Goal: Information Seeking & Learning: Learn about a topic

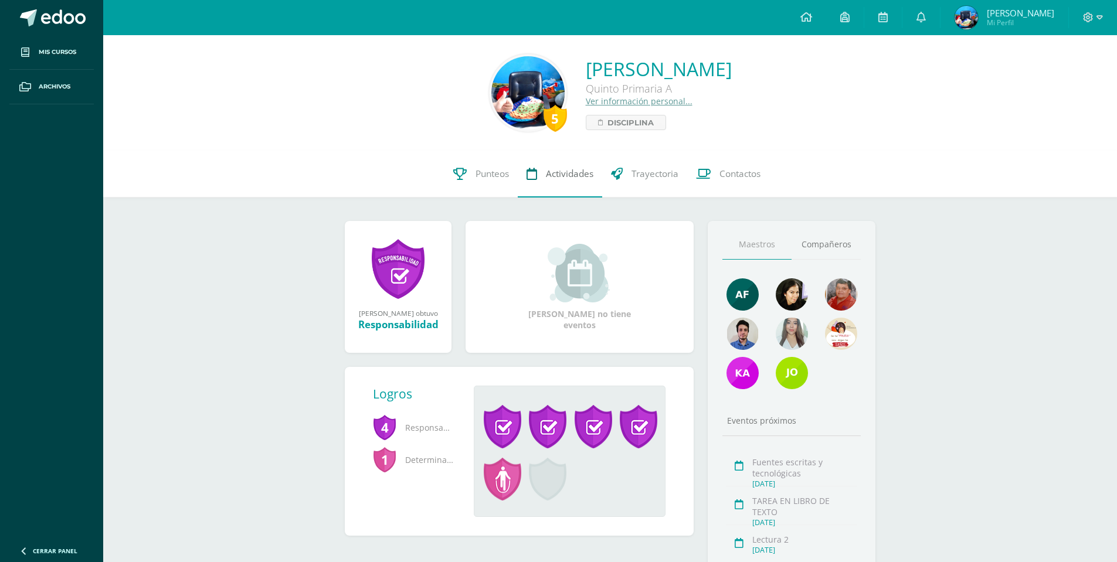
click at [567, 183] on link "Actividades" at bounding box center [560, 174] width 84 height 47
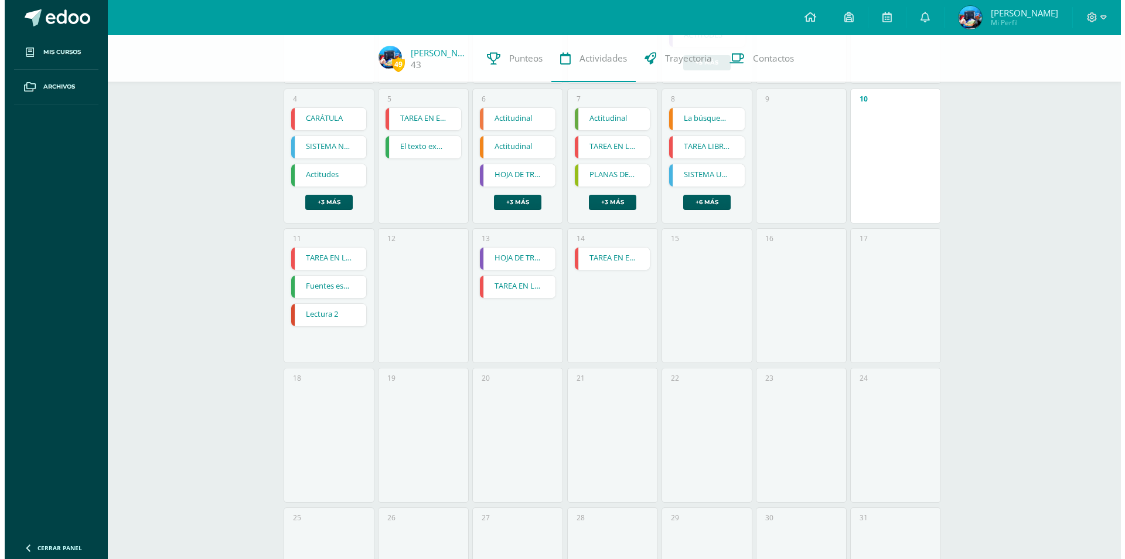
scroll to position [234, 0]
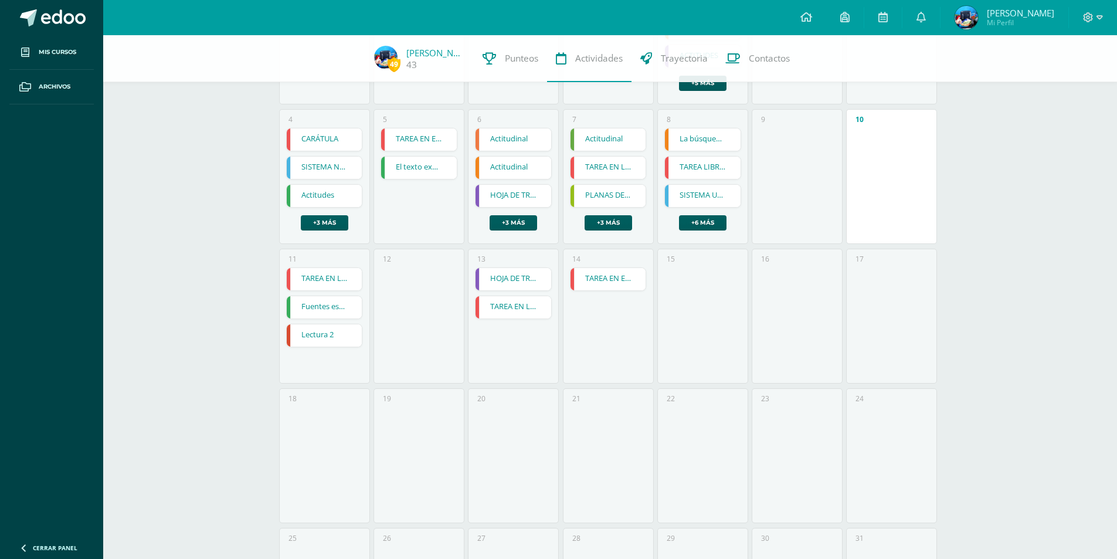
click at [697, 175] on link "TAREA LIBRO DE TEXTO" at bounding box center [703, 167] width 76 height 22
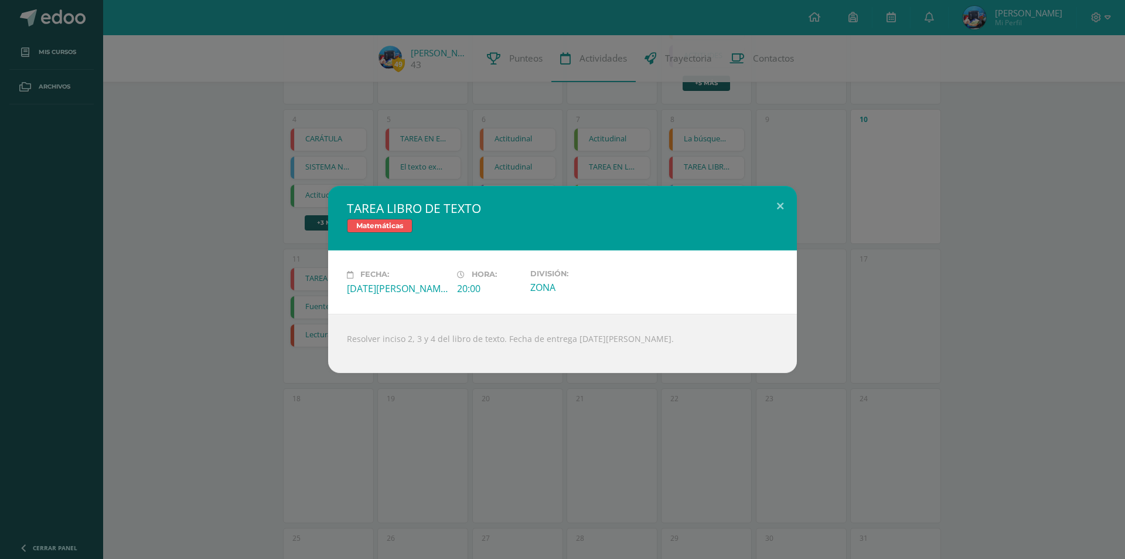
drag, startPoint x: 409, startPoint y: 321, endPoint x: 697, endPoint y: 321, distance: 288.9
click at [697, 321] on div "TAREA LIBRO DE TEXTO Matemáticas Fecha: [DATE][PERSON_NAME] Hora: 20:00 Divisió…" at bounding box center [563, 279] width 1116 height 186
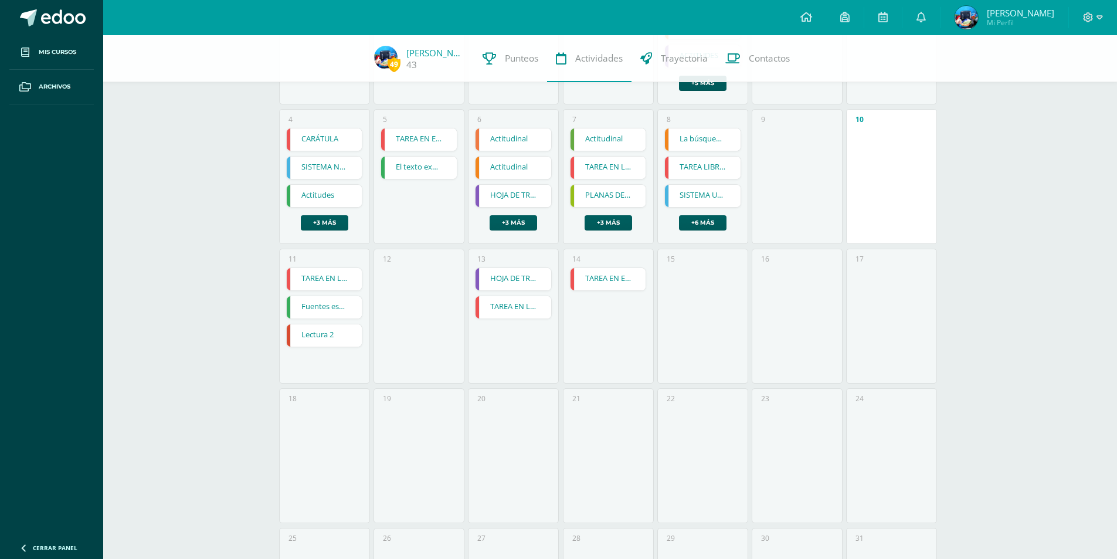
click at [680, 171] on link "TAREA LIBRO DE TEXTO" at bounding box center [703, 167] width 76 height 22
